Goal: Task Accomplishment & Management: Use online tool/utility

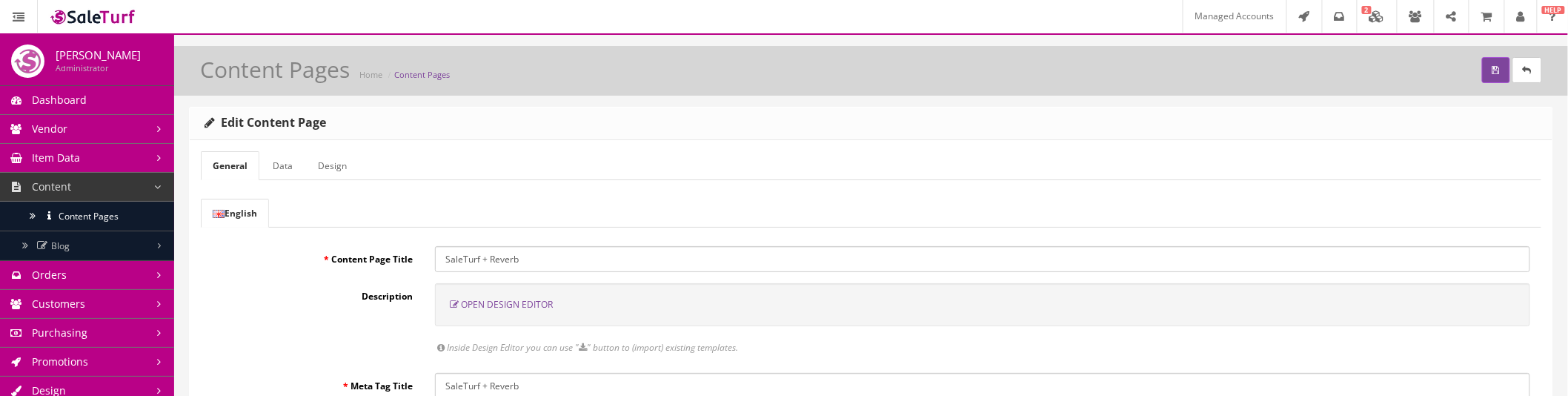
click at [539, 304] on span "Open Design Editor" at bounding box center [507, 304] width 92 height 12
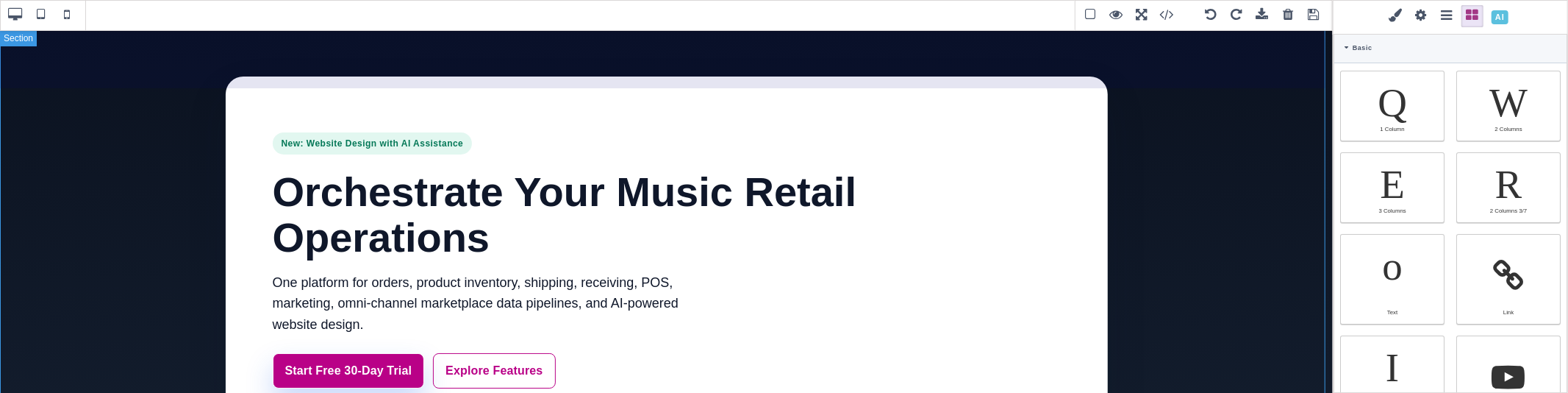
click at [1145, 156] on section "New: Website Design with AI Assistance Orchestrate Your Music Retail Operations…" at bounding box center [666, 310] width 1333 height 562
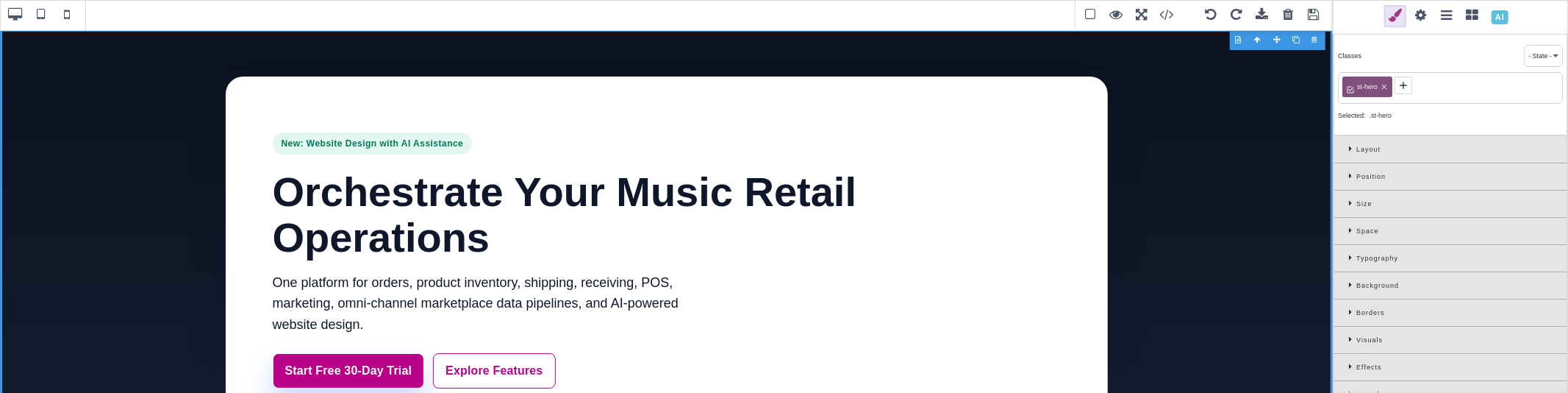
click at [1347, 256] on div "Typography" at bounding box center [1450, 259] width 232 height 27
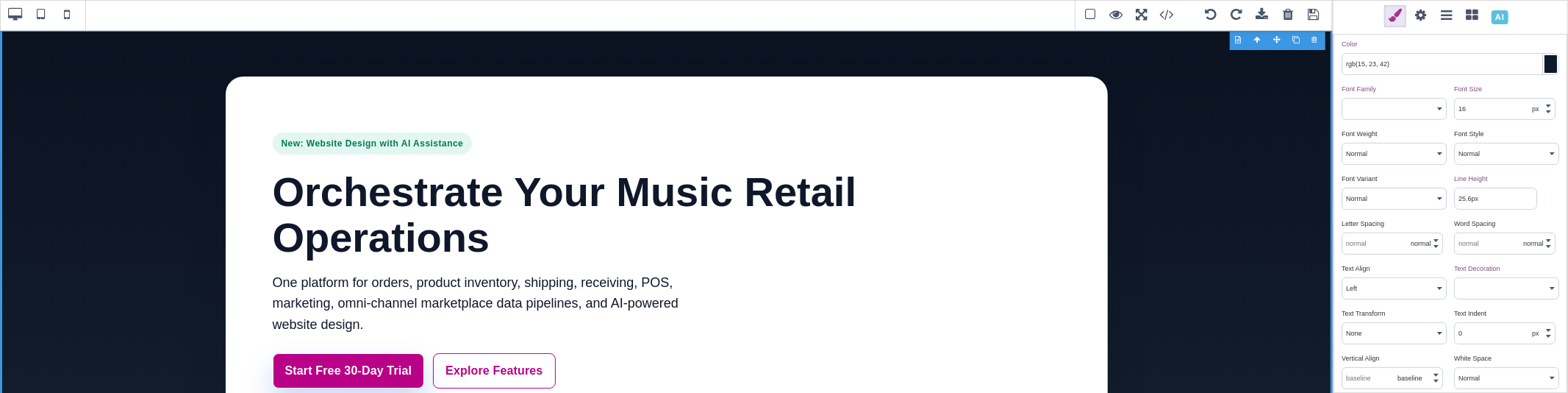
scroll to position [164, 0]
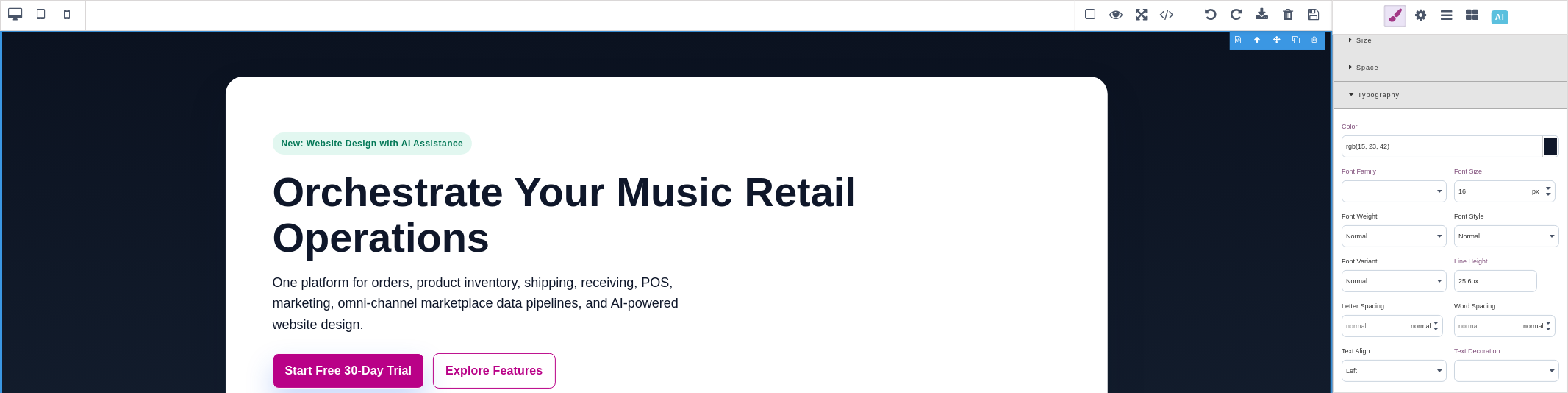
click at [1356, 96] on icon at bounding box center [1353, 94] width 8 height 8
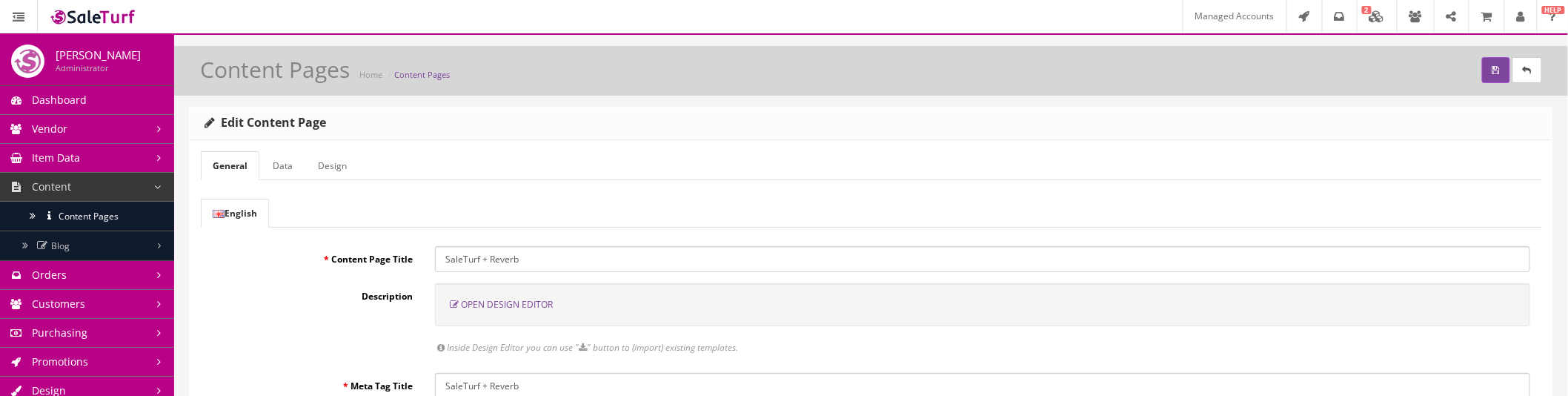
click at [516, 299] on span "Open Design Editor" at bounding box center [507, 304] width 92 height 12
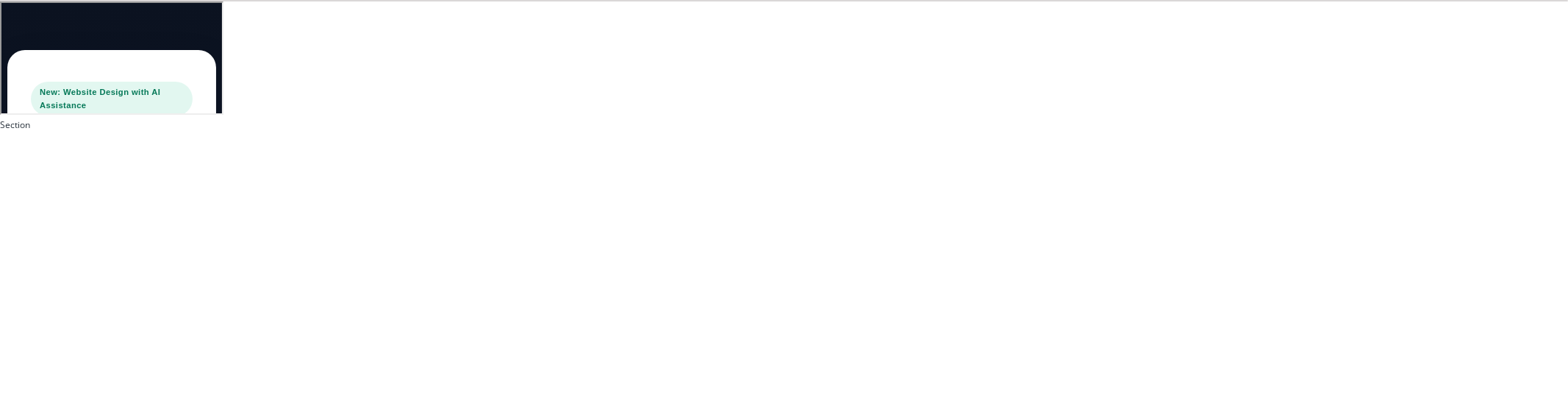
type input "80"
type input "rgb(15, 23, 42)"
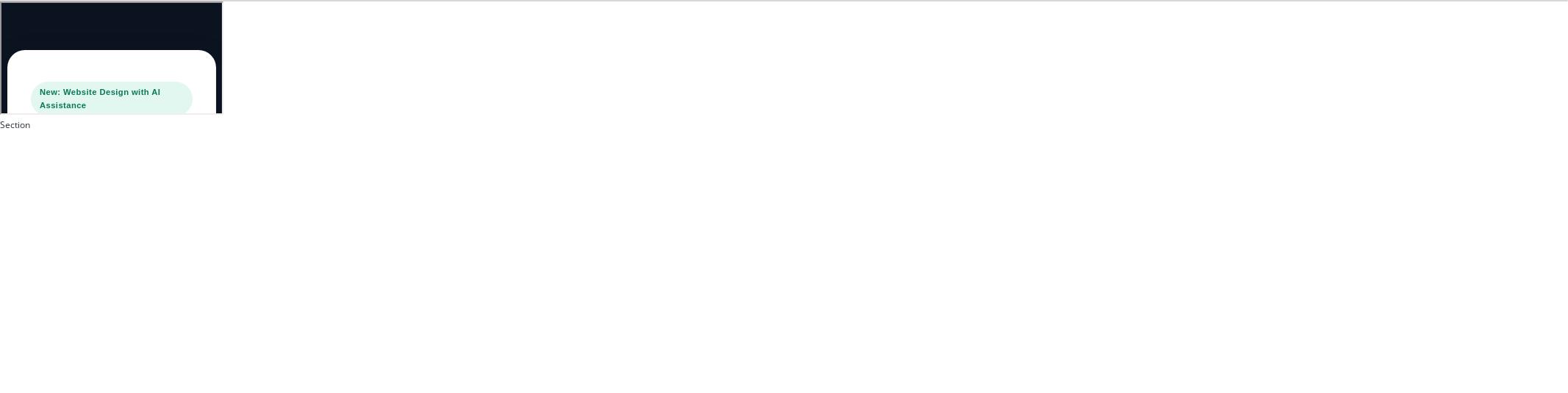
select select
type input "16"
select select "px"
select select
type input "25.6px"
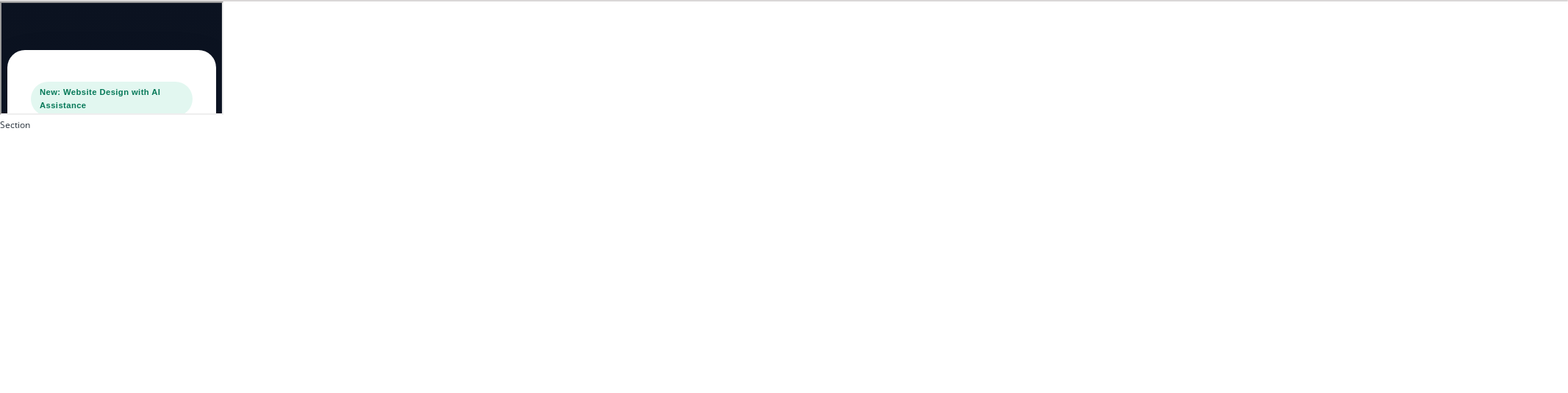
select select
type input "0"
select select "px"
type input "0"
select select "px"
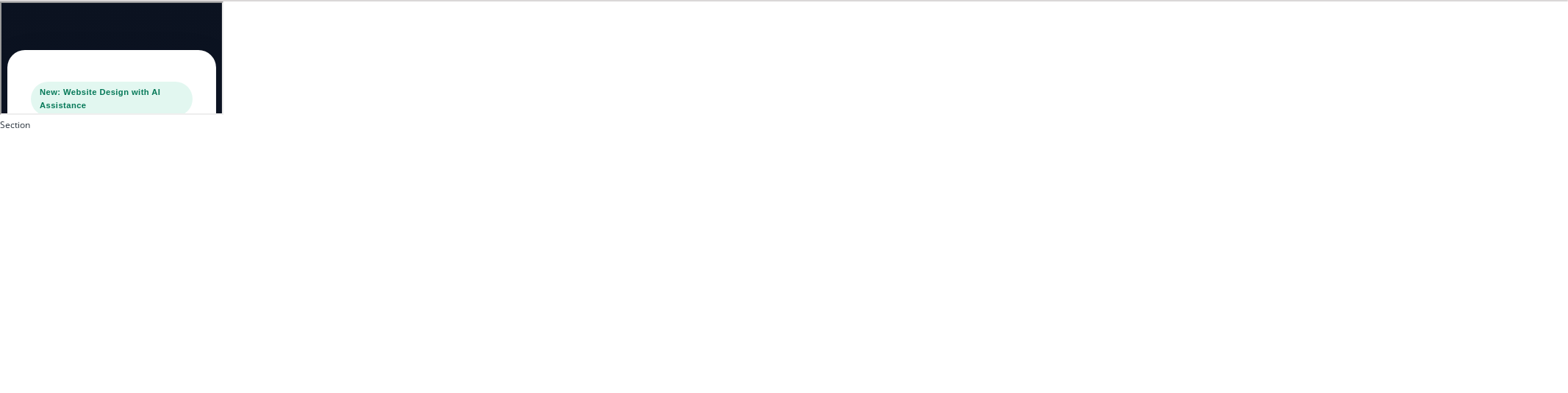
type input "0"
select select "px"
type input "0"
select select "px"
type input "rgb(15, 23, 42)"
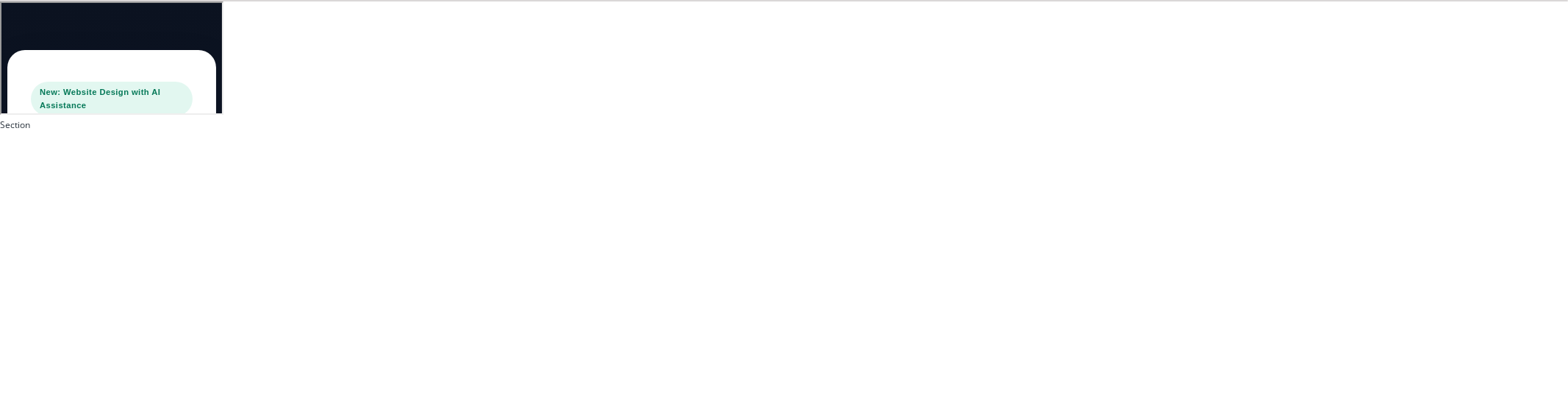
type input "rgb(15, 23, 42)"
type input "2.22222"
select select "px"
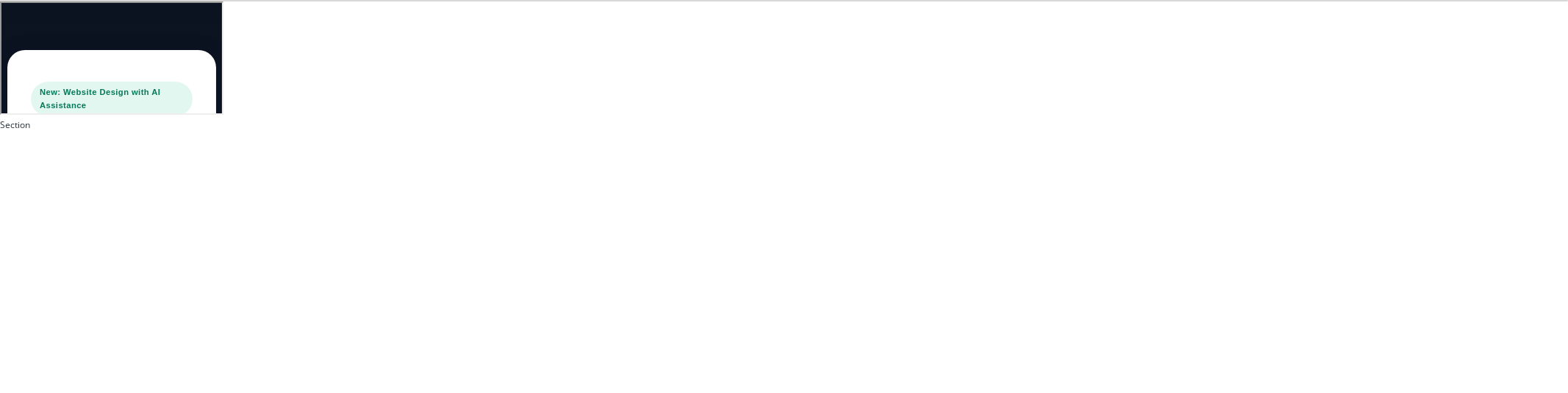
select select "solid"
type input "rgb(59, 151, 227)"
type input "-3.00347"
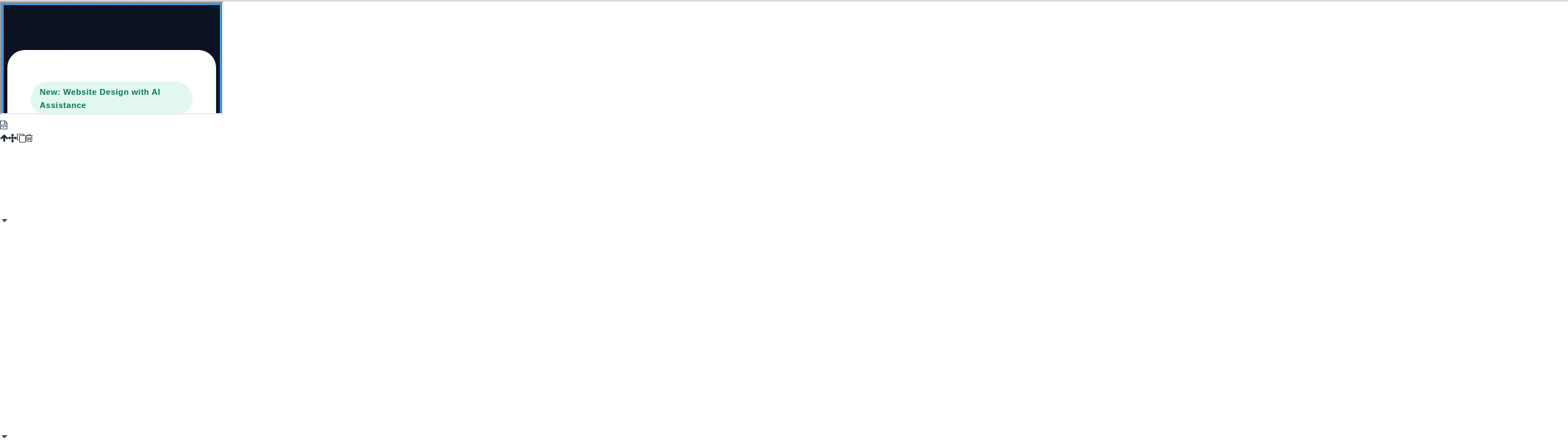
scroll to position [245, 0]
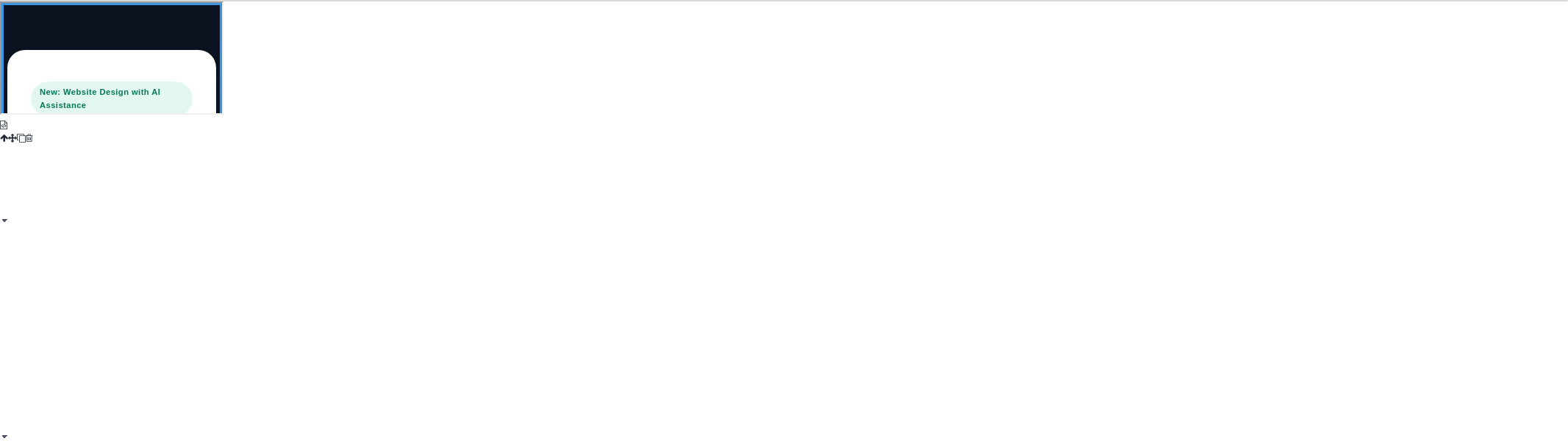
scroll to position [1737, 0]
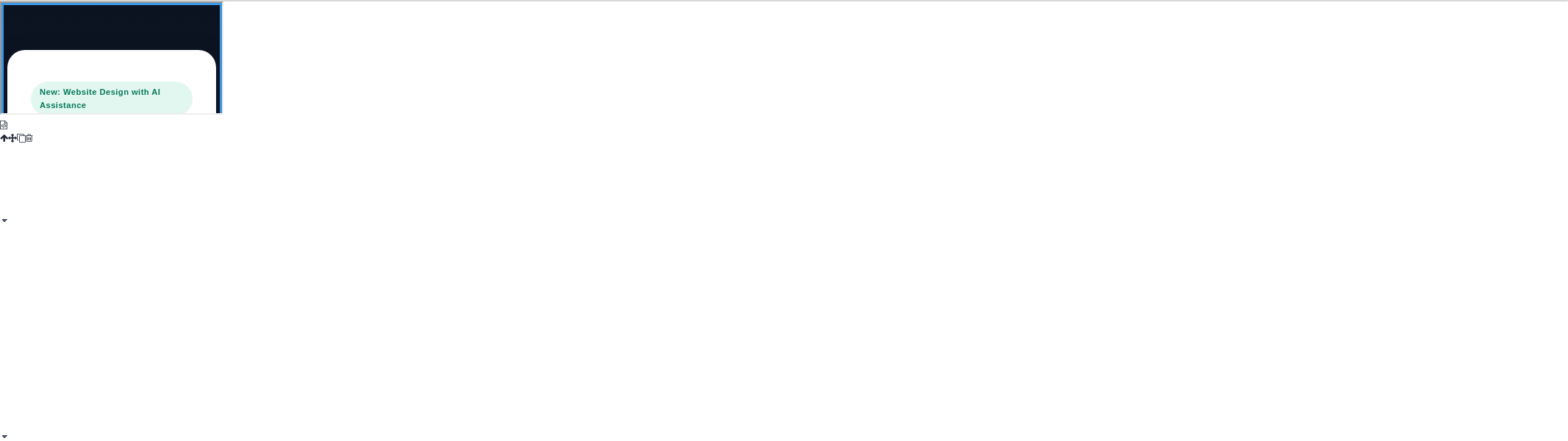
scroll to position [3392, 0]
